Goal: Find specific page/section: Find specific page/section

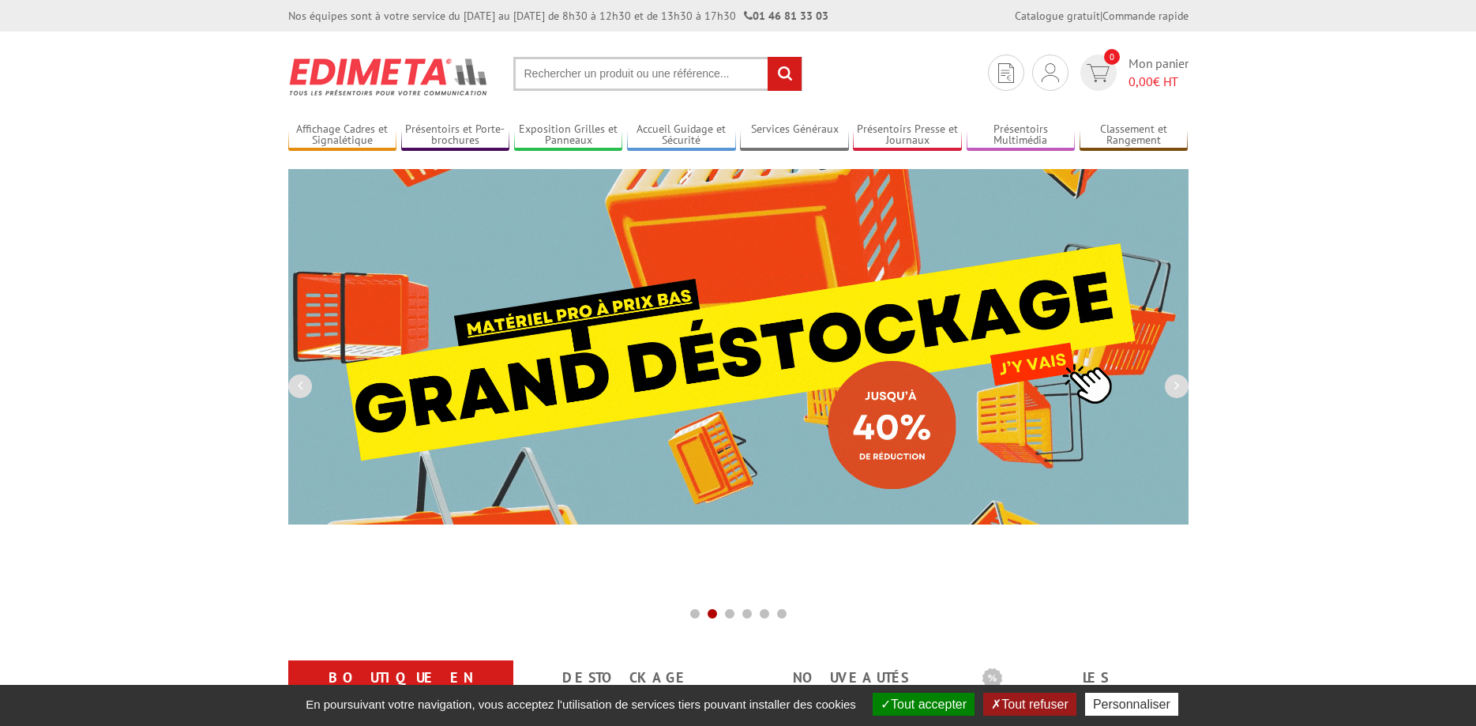
drag, startPoint x: 633, startPoint y: 70, endPoint x: 644, endPoint y: 73, distance: 11.3
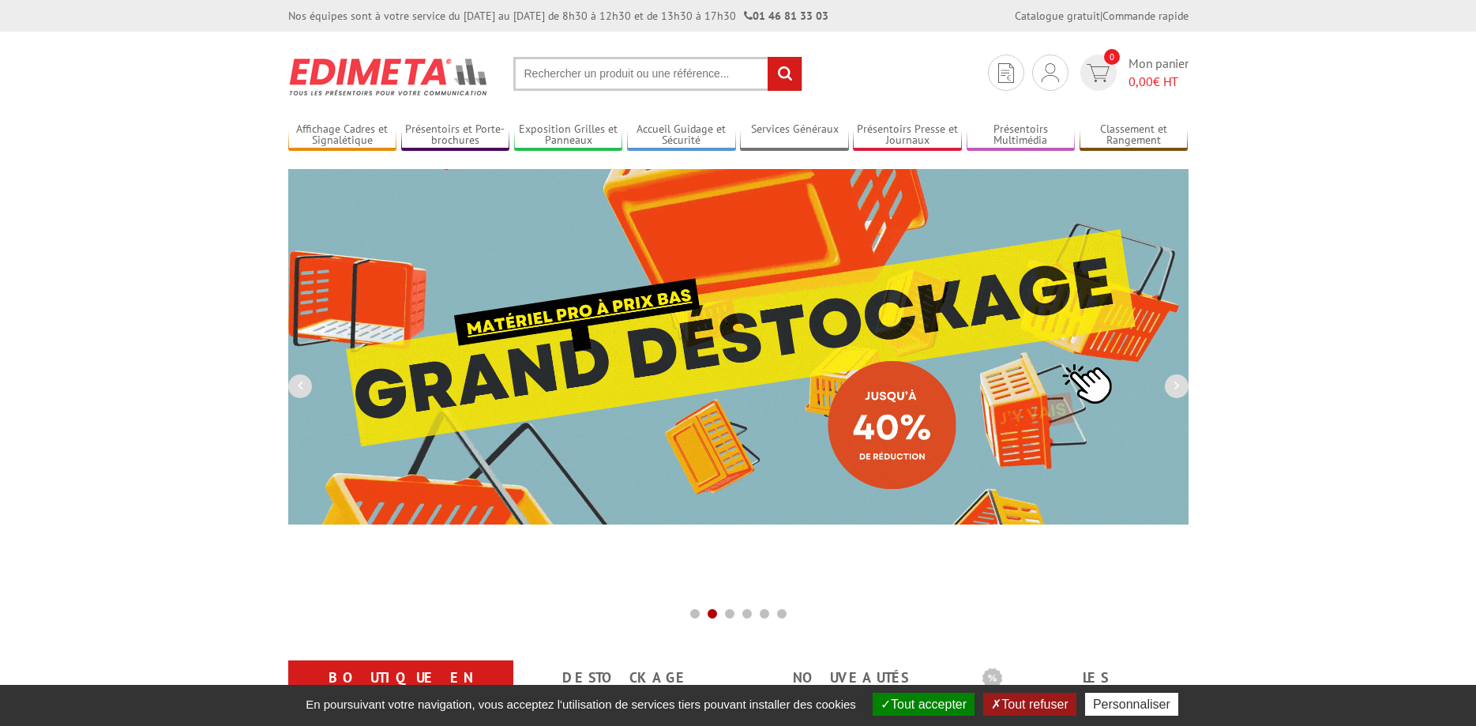
click at [633, 71] on input "text" at bounding box center [657, 74] width 289 height 34
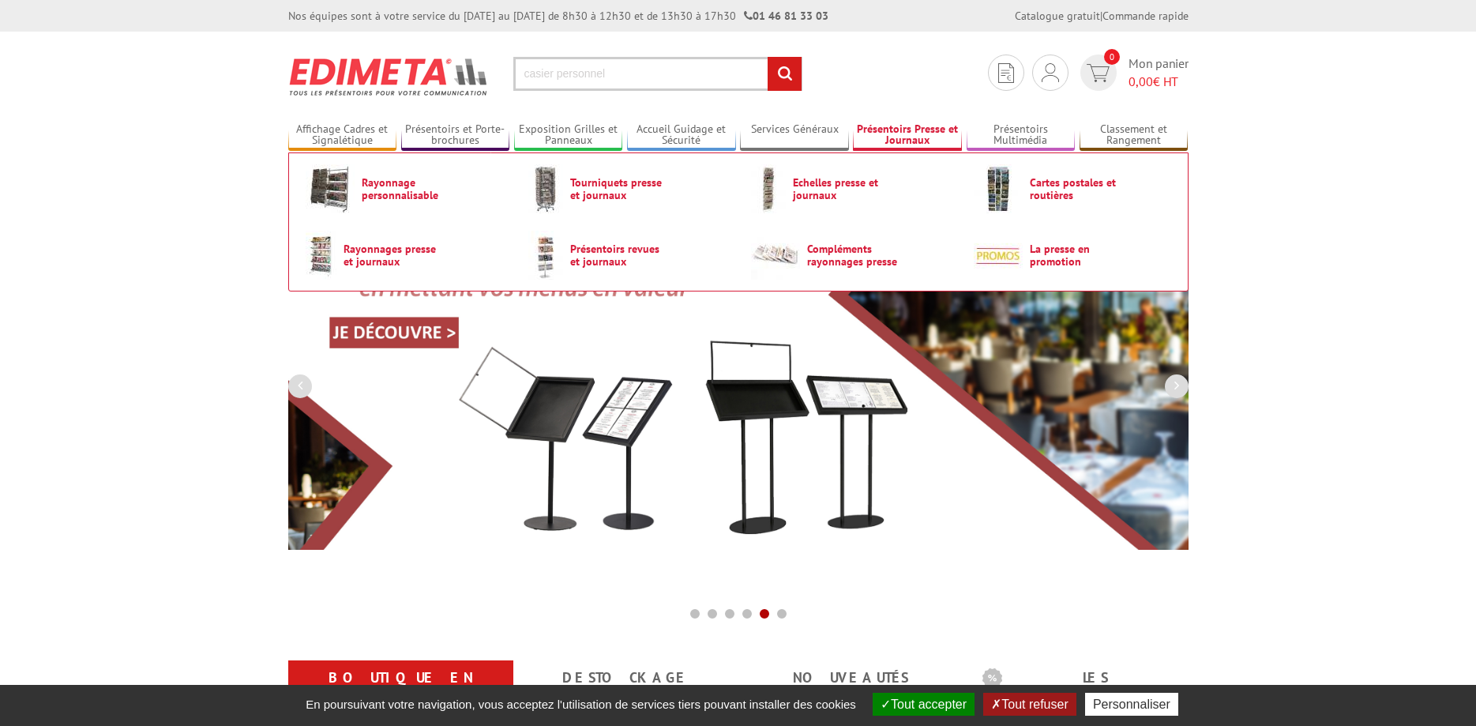
type input "casier personnel"
click at [768, 57] on input "rechercher" at bounding box center [785, 74] width 34 height 34
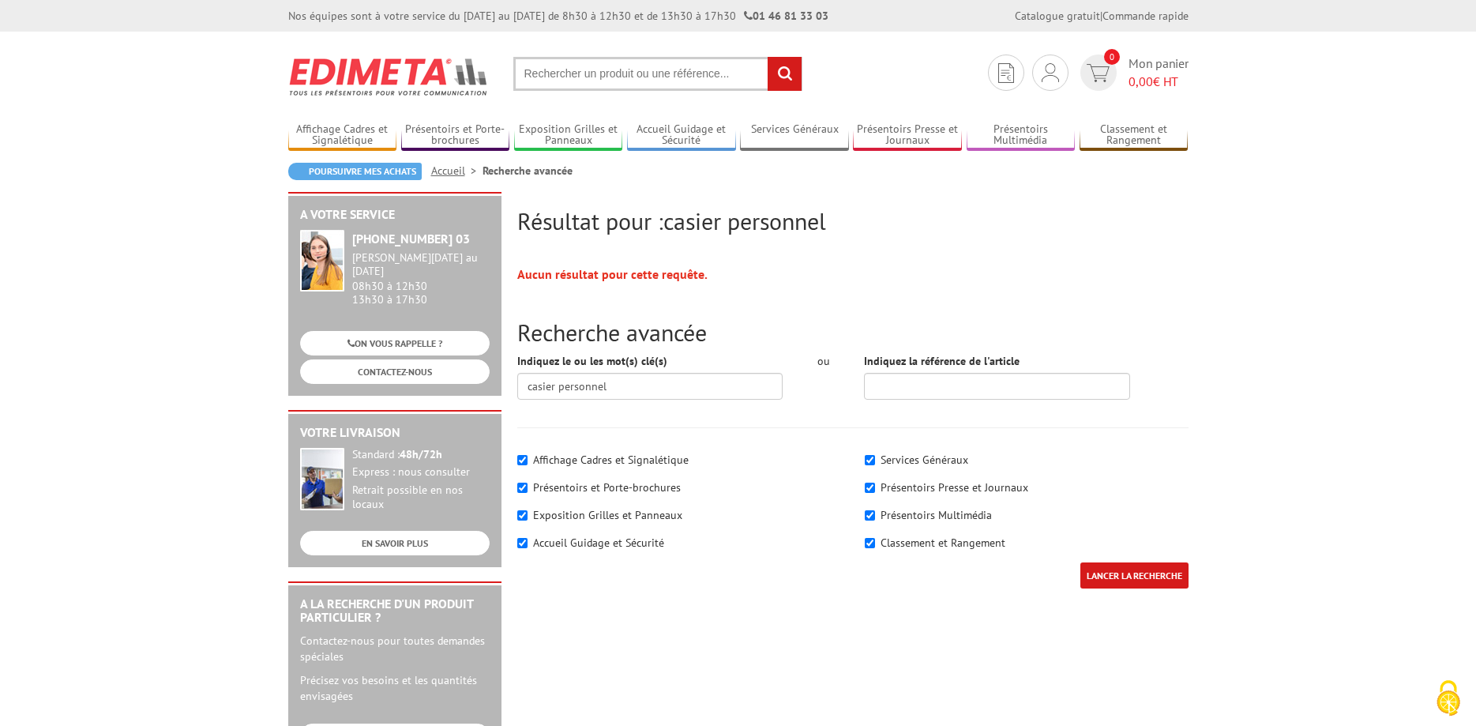
click at [631, 76] on input "text" at bounding box center [657, 74] width 289 height 34
click at [896, 545] on label "Classement et Rangement" at bounding box center [943, 542] width 125 height 14
click at [875, 545] on input"] "Classement et Rangement" at bounding box center [870, 543] width 10 height 10
checkbox input"] "false"
drag, startPoint x: 620, startPoint y: 386, endPoint x: 494, endPoint y: 367, distance: 127.8
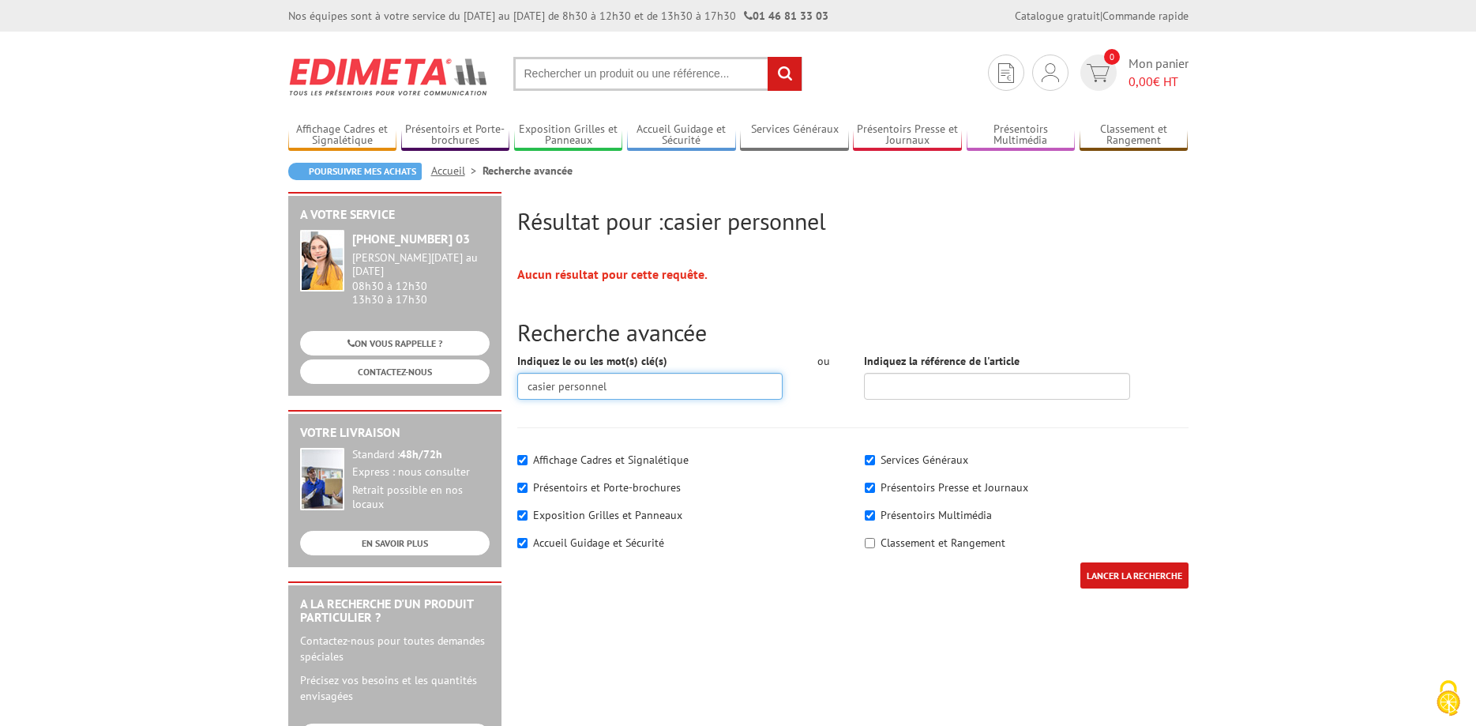
click at [517, 373] on input "casier personnel" at bounding box center [650, 386] width 266 height 27
type input "casier affaires personnelles"
click at [1139, 580] on input "LANCER LA RECHERCHE" at bounding box center [1134, 575] width 108 height 26
